Goal: Register for event/course

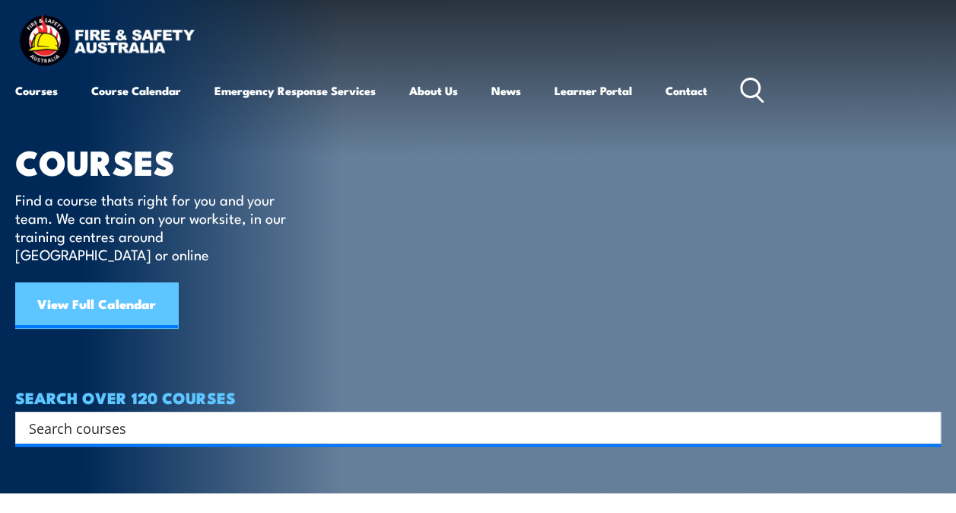
click at [81, 289] on link "View Full Calendar" at bounding box center [96, 305] width 163 height 46
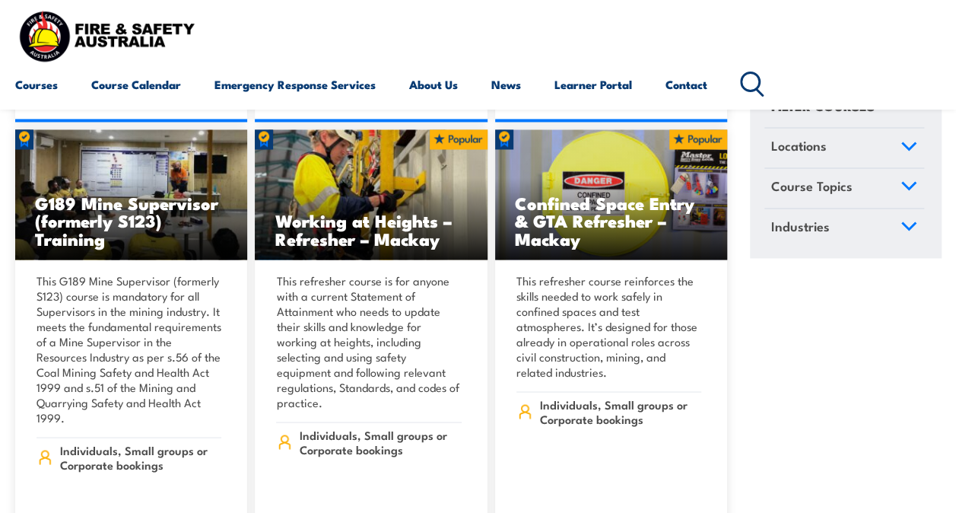
scroll to position [1426, 0]
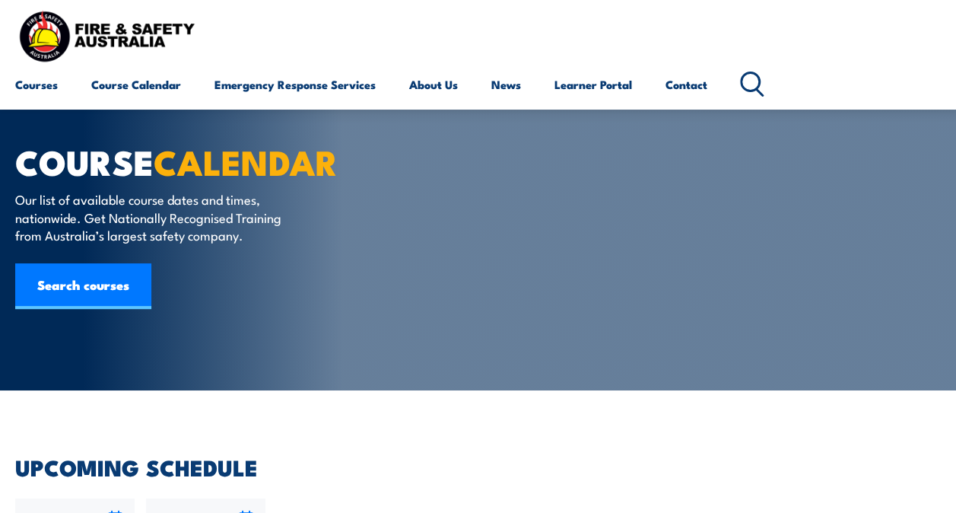
scroll to position [325, 0]
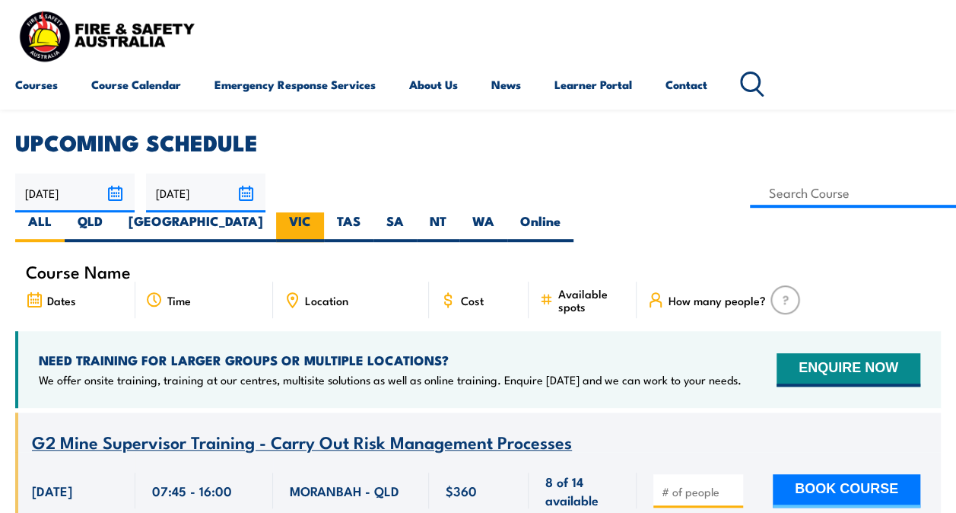
click at [324, 212] on label "VIC" at bounding box center [300, 227] width 48 height 30
click at [321, 212] on input "VIC" at bounding box center [316, 217] width 10 height 10
radio input "true"
click at [324, 212] on label "VIC" at bounding box center [300, 227] width 48 height 30
click at [321, 212] on input "VIC" at bounding box center [316, 217] width 10 height 10
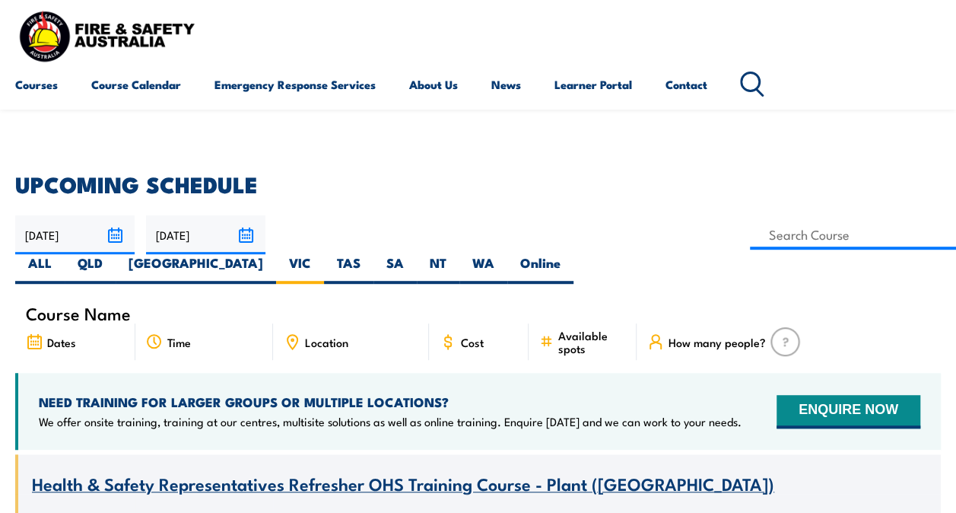
scroll to position [326, 0]
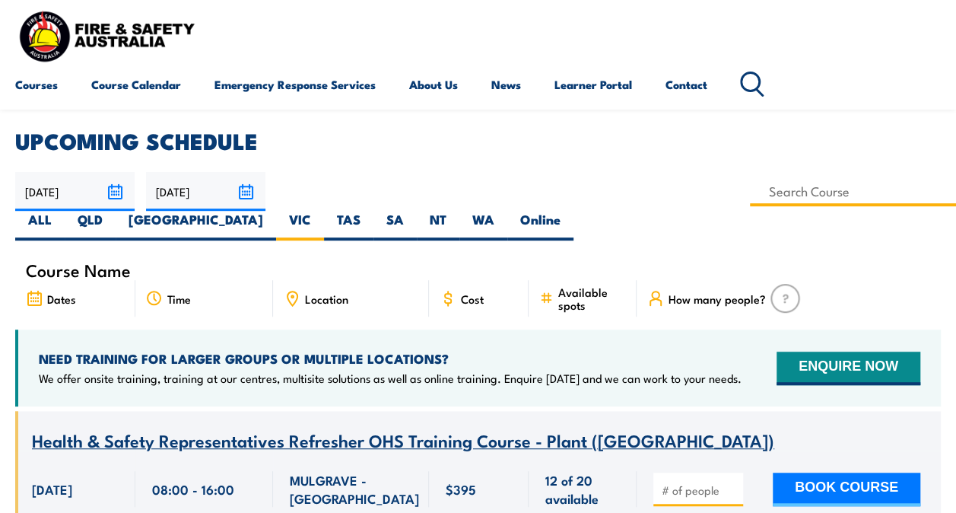
click at [750, 193] on input at bounding box center [853, 191] width 206 height 30
type input "Low Voltage Rescue and Provide CPR Training"
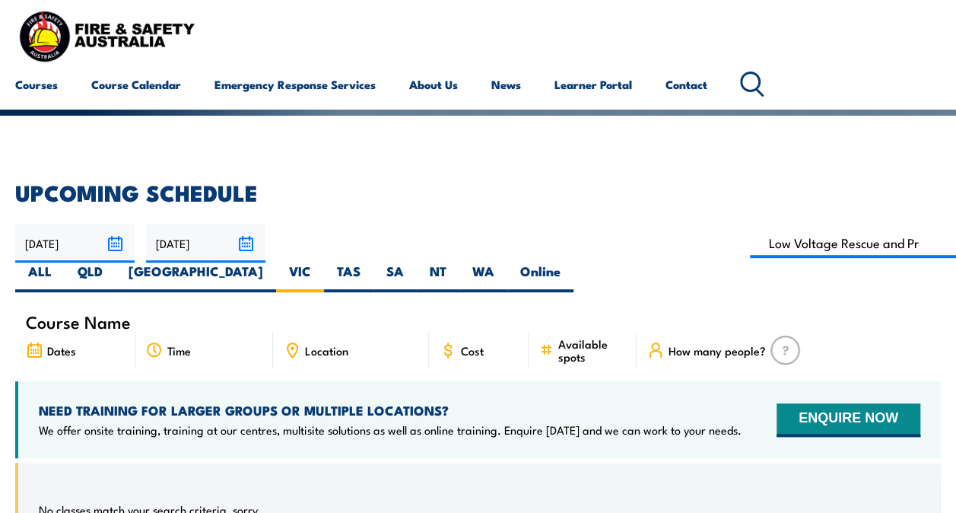
scroll to position [258, 0]
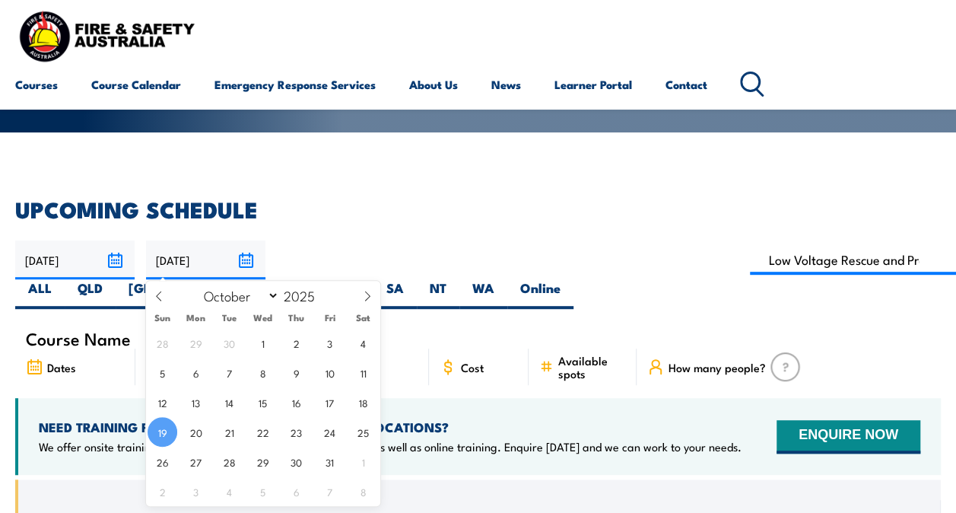
click at [248, 256] on input "[DATE]" at bounding box center [205, 259] width 119 height 39
click at [360, 302] on span at bounding box center [367, 301] width 26 height 41
select select "10"
click at [260, 373] on span "5" at bounding box center [263, 372] width 30 height 30
type input "05/11/2025"
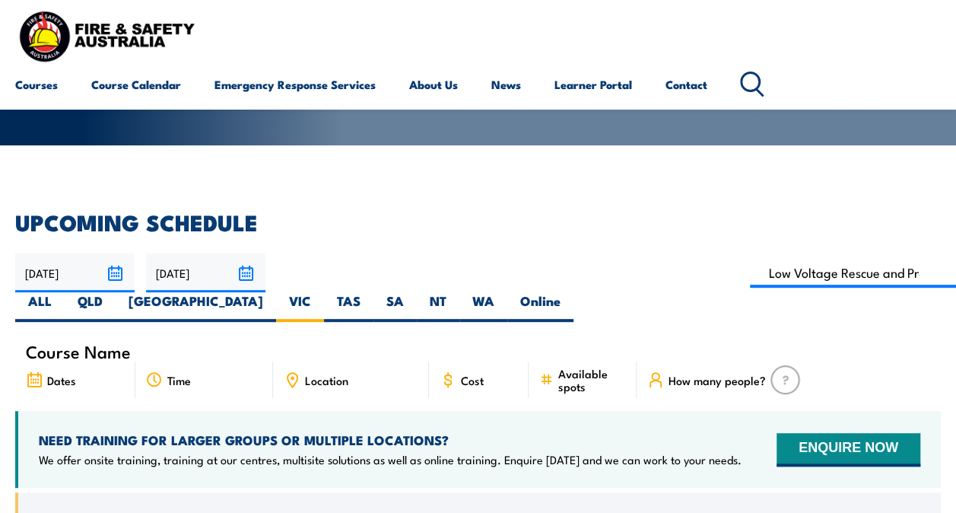
scroll to position [208, 0]
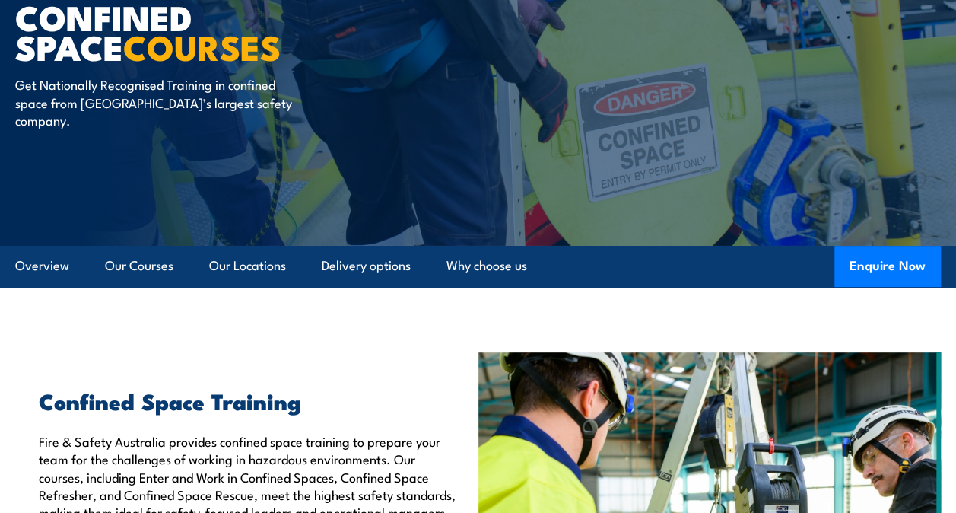
scroll to position [175, 0]
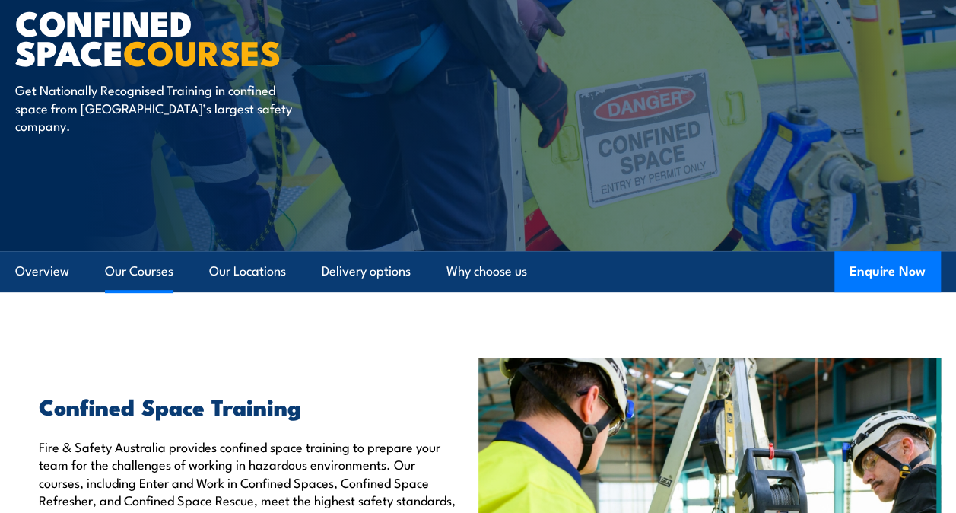
click at [119, 268] on link "Our Courses" at bounding box center [139, 271] width 68 height 40
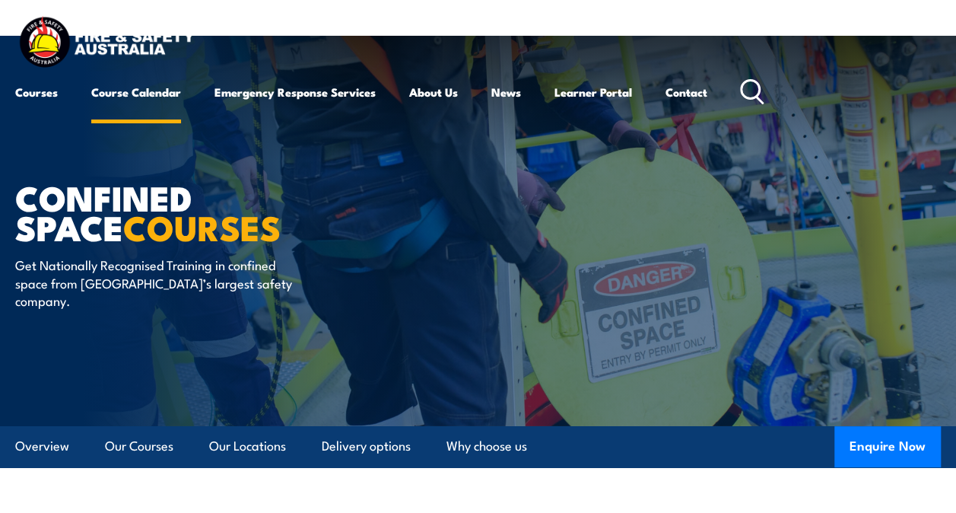
click at [132, 86] on link "Course Calendar" at bounding box center [136, 92] width 90 height 37
click at [148, 93] on link "Course Calendar" at bounding box center [136, 92] width 90 height 37
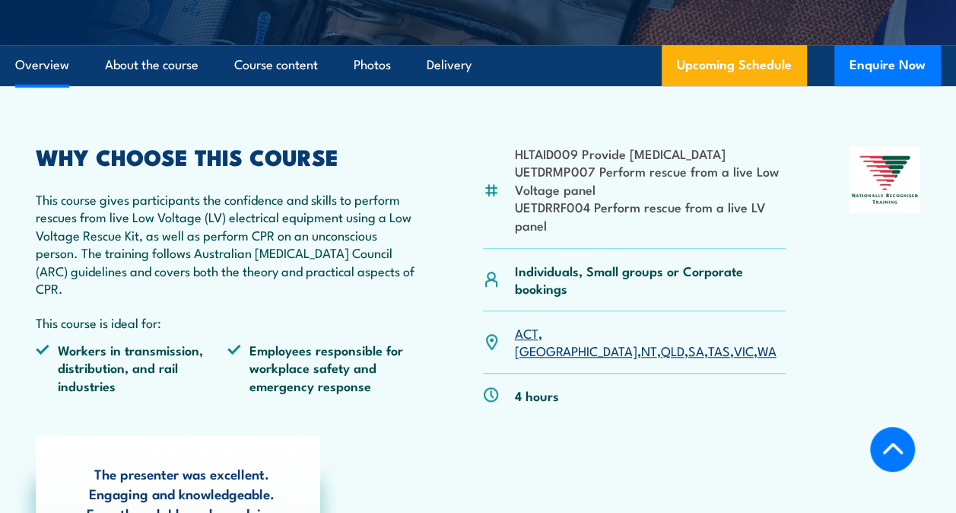
scroll to position [459, 0]
